Goal: Task Accomplishment & Management: Manage account settings

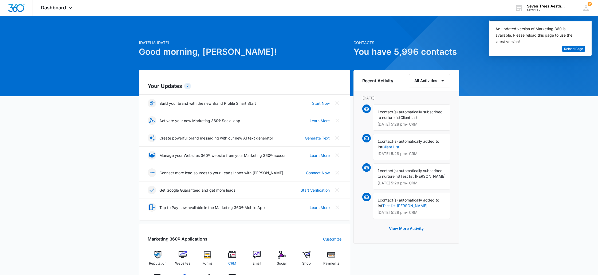
click at [238, 253] on div "CRM" at bounding box center [232, 259] width 21 height 19
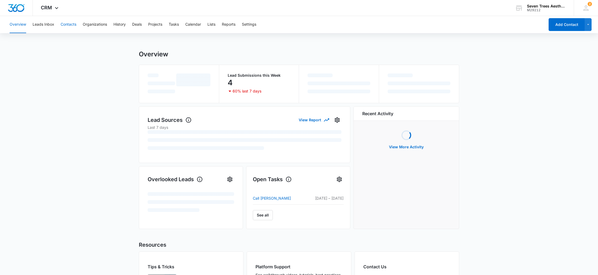
click at [73, 27] on button "Contacts" at bounding box center [69, 24] width 16 height 17
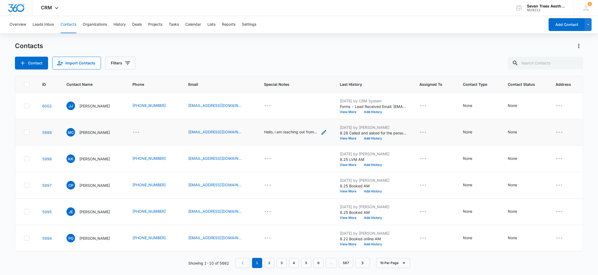
click at [288, 130] on div "Hello, i am reaching out from uchealth urology. i need to refer a patient there…" at bounding box center [290, 132] width 53 height 6
click at [220, 66] on div "Contact Import Contacts Filters" at bounding box center [299, 63] width 568 height 13
